Goal: Transaction & Acquisition: Book appointment/travel/reservation

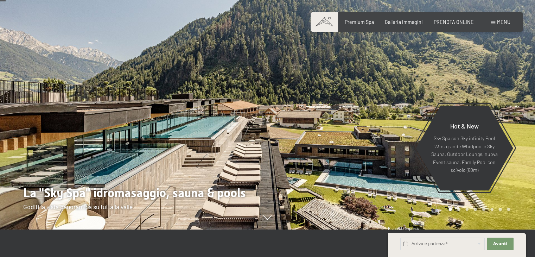
scroll to position [35, 0]
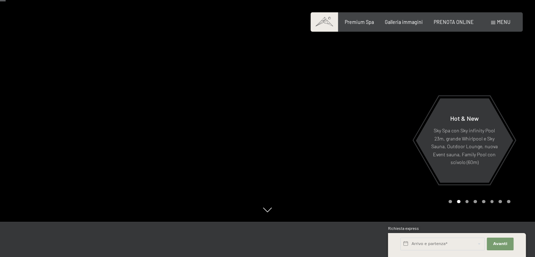
click at [466, 200] on div "Carousel Page 3" at bounding box center [467, 202] width 4 height 4
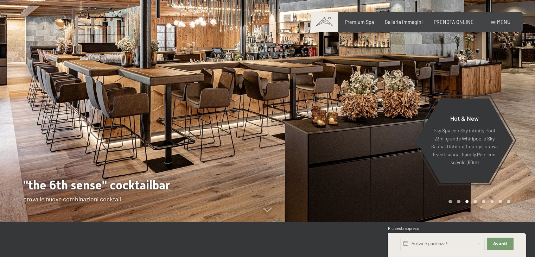
click at [477, 200] on div "Carousel Pagination" at bounding box center [478, 202] width 64 height 4
click at [476, 200] on div "Carousel Page 4" at bounding box center [475, 202] width 4 height 4
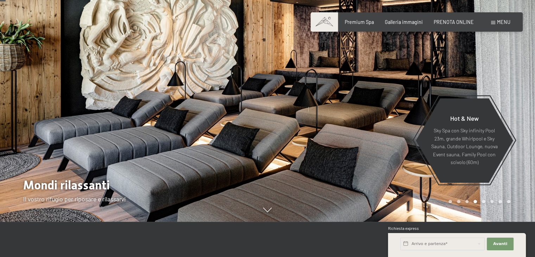
click at [483, 200] on div "Carousel Page 5" at bounding box center [484, 202] width 4 height 4
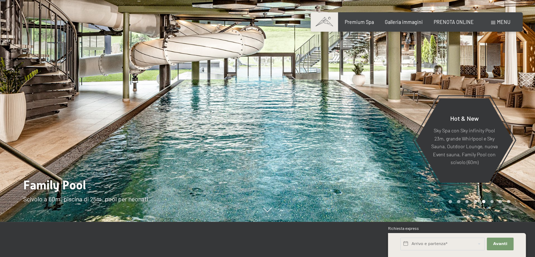
click at [493, 200] on div "Carousel Page 6" at bounding box center [492, 202] width 4 height 4
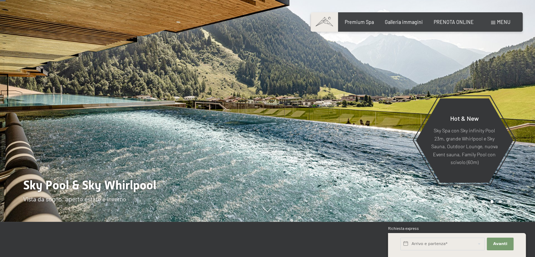
click at [501, 202] on div "Carousel Page 7" at bounding box center [500, 202] width 4 height 4
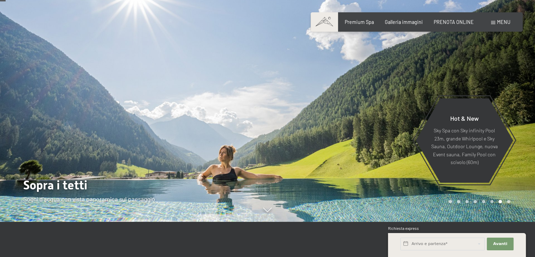
click at [509, 202] on div "Carousel Page 8" at bounding box center [509, 202] width 4 height 4
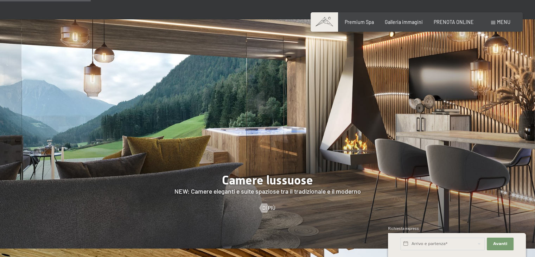
scroll to position [598, 0]
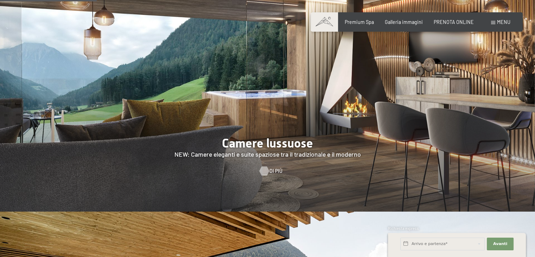
click at [267, 166] on div at bounding box center [263, 170] width 5 height 9
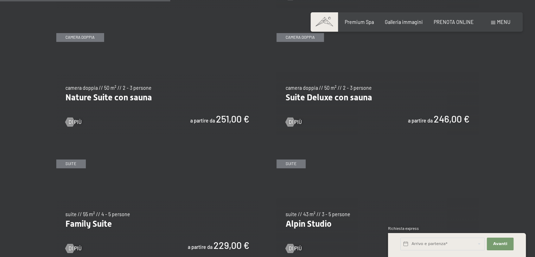
scroll to position [633, 0]
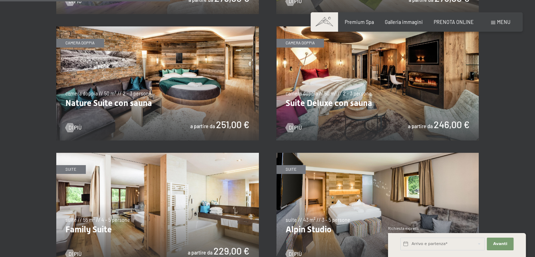
click at [311, 97] on img at bounding box center [377, 83] width 203 height 114
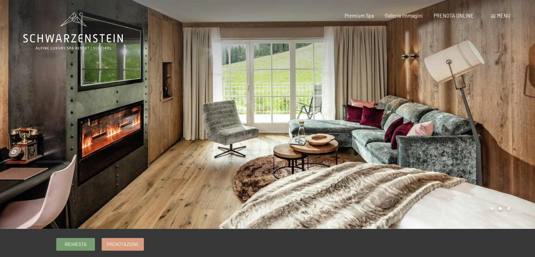
drag, startPoint x: 403, startPoint y: 151, endPoint x: 88, endPoint y: 141, distance: 315.0
click at [88, 229] on div at bounding box center [268, 229] width 508 height 0
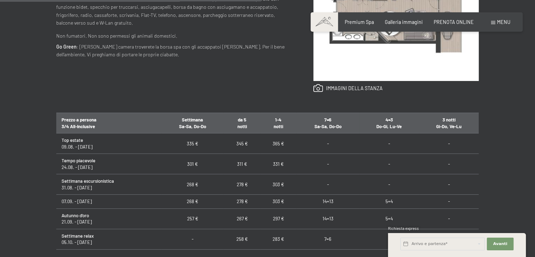
scroll to position [422, 0]
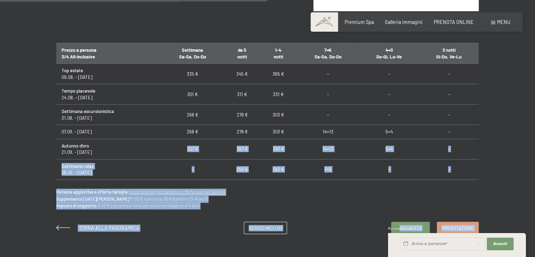
drag, startPoint x: 184, startPoint y: 146, endPoint x: 200, endPoint y: 146, distance: 15.5
click at [200, 146] on div "Prenotazione Richiesta Premium Spa Galleria immagini PRENOTA ONLINE Menu DE IT …" at bounding box center [267, 138] width 535 height 1120
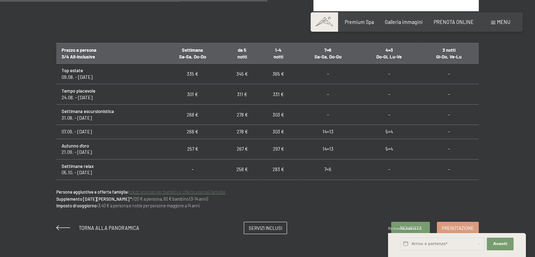
click at [204, 148] on span "Consenso marketing*" at bounding box center [225, 148] width 53 height 7
click at [196, 148] on input "Consenso marketing*" at bounding box center [192, 148] width 7 height 7
checkbox input "false"
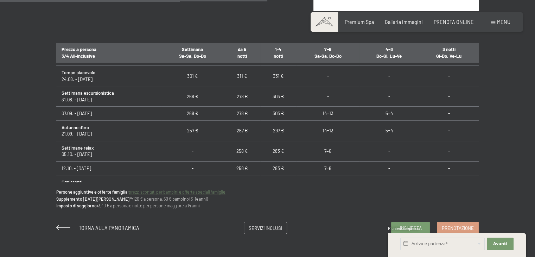
scroll to position [35, 0]
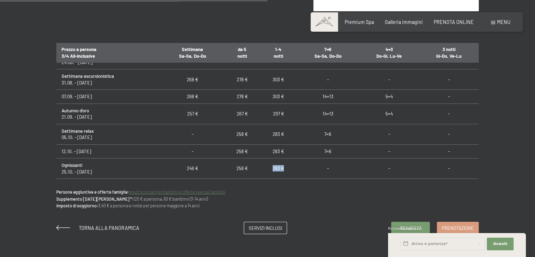
drag, startPoint x: 270, startPoint y: 165, endPoint x: 286, endPoint y: 166, distance: 15.5
click at [286, 166] on td "283 €" at bounding box center [278, 168] width 36 height 20
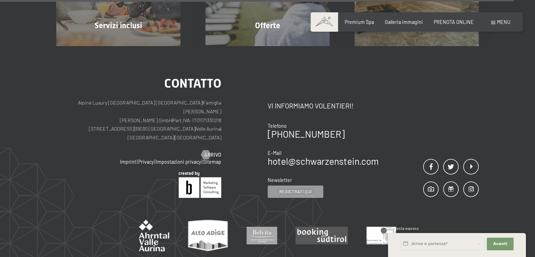
scroll to position [841, 0]
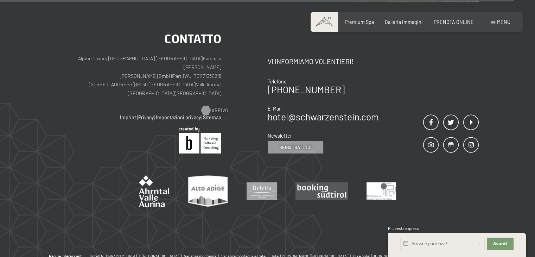
click at [215, 107] on span "Arrivo" at bounding box center [219, 110] width 17 height 7
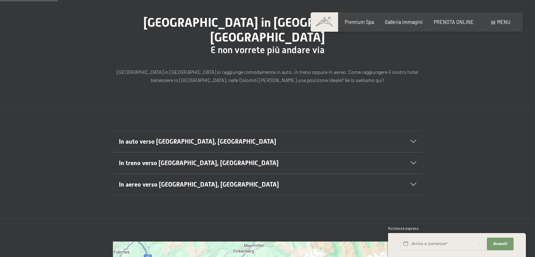
scroll to position [70, 0]
click at [210, 137] on h2 "In auto verso Lutago, Alto Adige" at bounding box center [252, 141] width 267 height 9
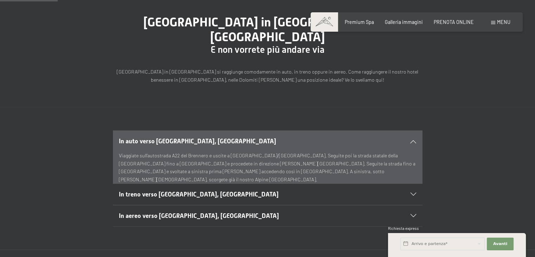
click at [210, 137] on h2 "In auto verso Lutago, Alto Adige" at bounding box center [252, 141] width 267 height 9
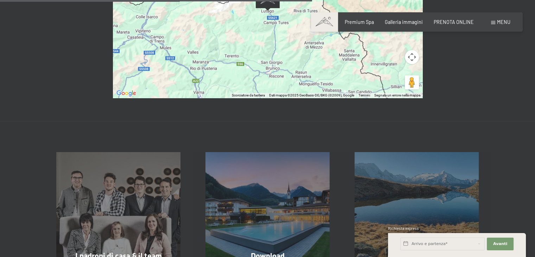
scroll to position [457, 0]
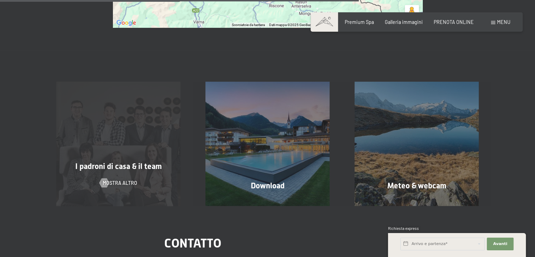
click at [107, 162] on span "I padroni di casa & il team" at bounding box center [118, 166] width 87 height 9
click at [115, 179] on span "mostra altro" at bounding box center [127, 182] width 34 height 7
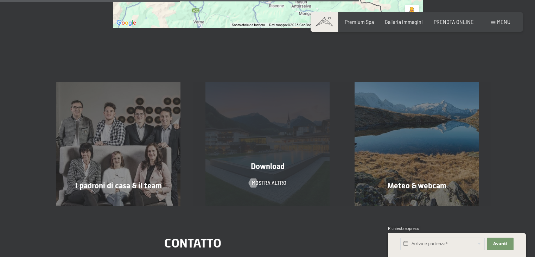
click at [274, 158] on div "Download mostra altro" at bounding box center [267, 144] width 149 height 124
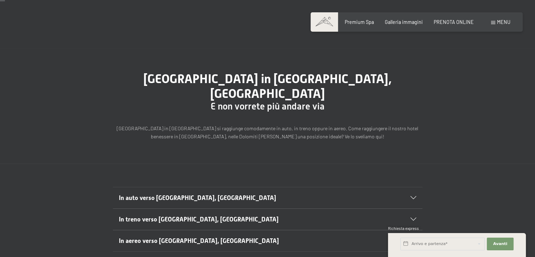
scroll to position [0, 0]
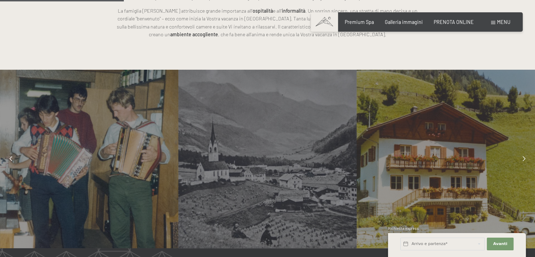
scroll to position [528, 0]
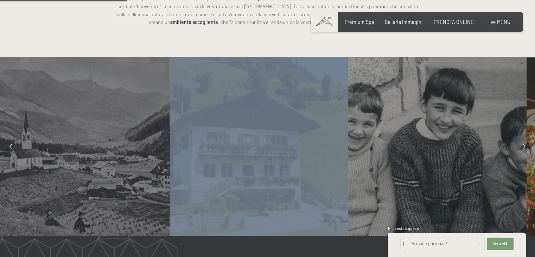
drag, startPoint x: 354, startPoint y: 160, endPoint x: 171, endPoint y: 166, distance: 182.7
click at [170, 170] on div at bounding box center [259, 146] width 178 height 178
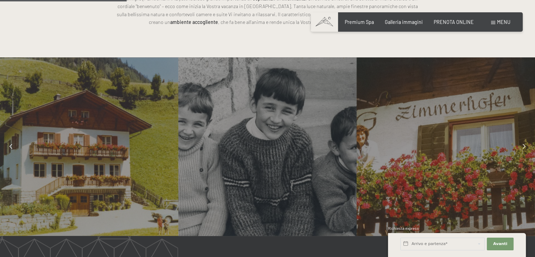
drag, startPoint x: 169, startPoint y: 154, endPoint x: 16, endPoint y: 147, distance: 152.8
click at [0, 148] on div at bounding box center [89, 146] width 178 height 178
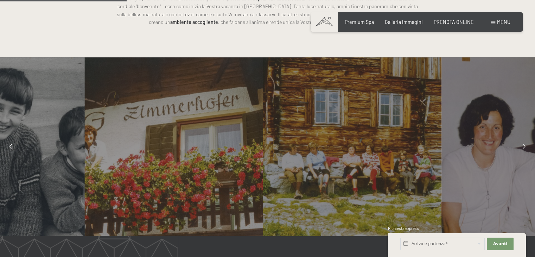
drag, startPoint x: 388, startPoint y: 147, endPoint x: 118, endPoint y: 159, distance: 270.8
click at [118, 159] on div at bounding box center [174, 146] width 178 height 178
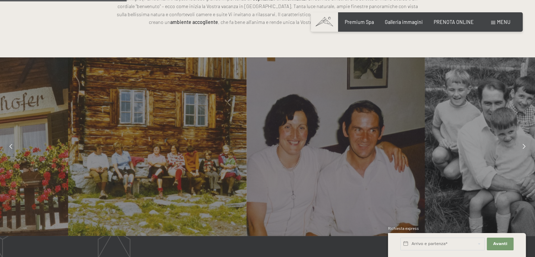
drag, startPoint x: 323, startPoint y: 156, endPoint x: 240, endPoint y: 175, distance: 85.2
click at [240, 176] on div at bounding box center [157, 146] width 178 height 178
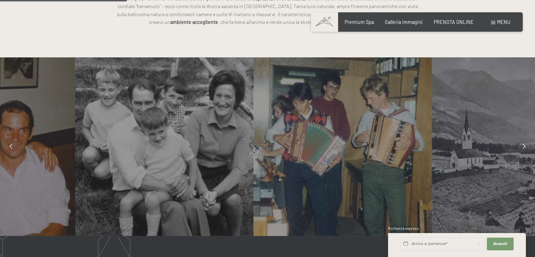
drag, startPoint x: 367, startPoint y: 164, endPoint x: 94, endPoint y: 166, distance: 273.0
click at [94, 166] on div at bounding box center [164, 146] width 178 height 178
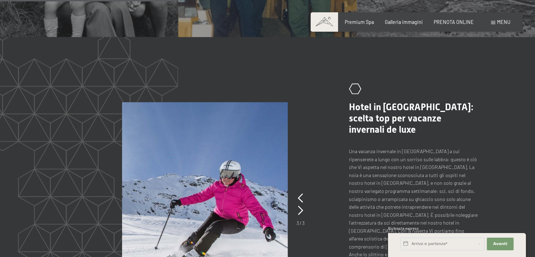
scroll to position [739, 0]
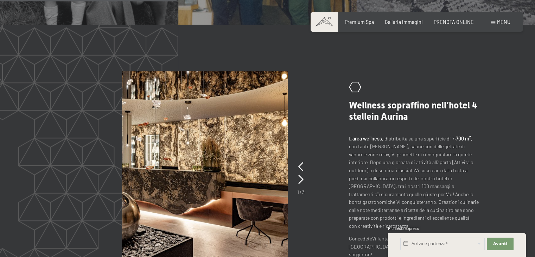
drag, startPoint x: 230, startPoint y: 189, endPoint x: 126, endPoint y: 184, distance: 104.3
click at [126, 184] on img at bounding box center [205, 170] width 166 height 198
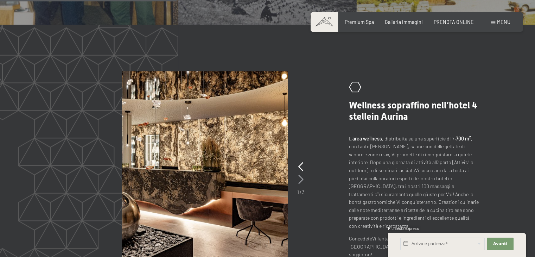
click at [301, 175] on icon at bounding box center [300, 179] width 5 height 9
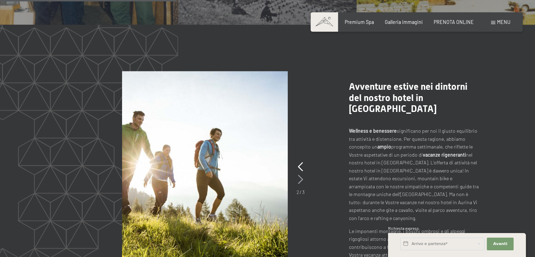
click at [301, 175] on icon at bounding box center [300, 179] width 5 height 9
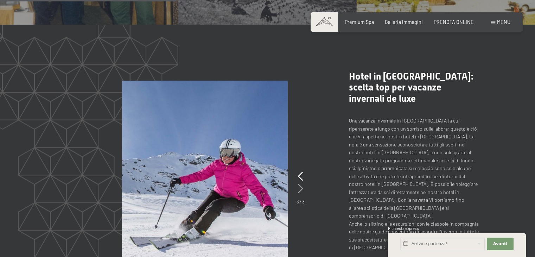
click at [301, 184] on icon at bounding box center [300, 188] width 5 height 9
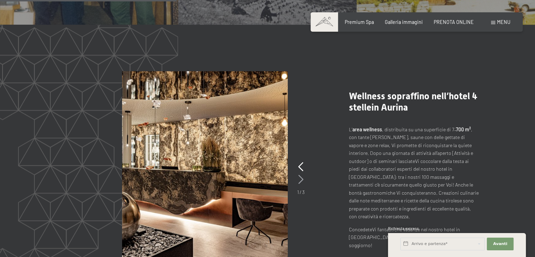
click at [301, 175] on icon at bounding box center [300, 179] width 5 height 9
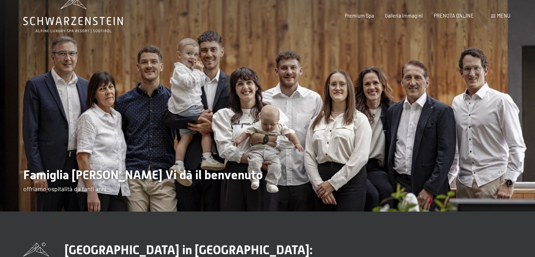
scroll to position [0, 0]
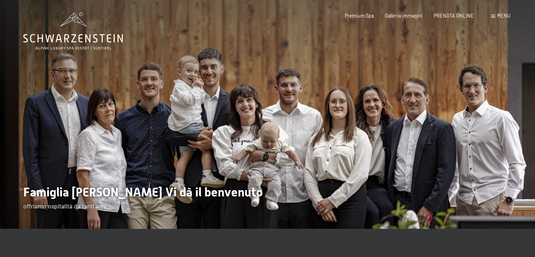
click at [128, 192] on span "Famiglia [PERSON_NAME] Vi dà il benvenuto" at bounding box center [143, 192] width 240 height 14
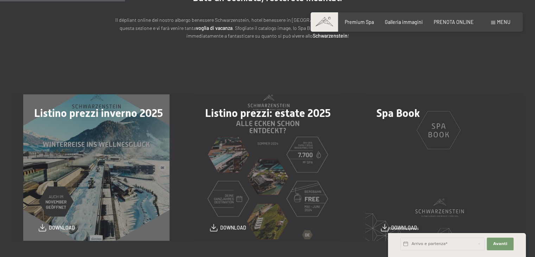
scroll to position [141, 0]
